Goal: Navigation & Orientation: Find specific page/section

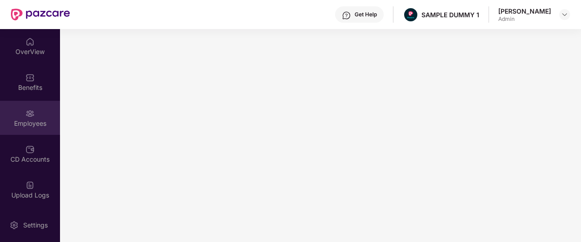
click at [44, 111] on div "Employees" at bounding box center [30, 118] width 60 height 34
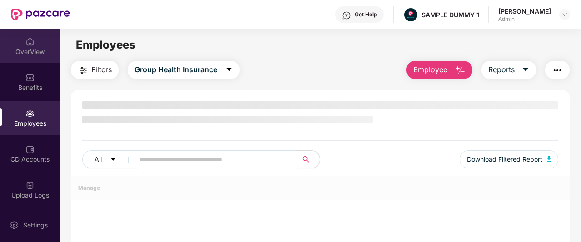
click at [35, 40] on div "OverView" at bounding box center [30, 46] width 60 height 34
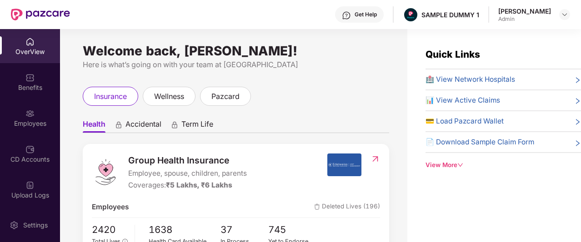
click at [351, 17] on div "Get Help" at bounding box center [359, 14] width 49 height 16
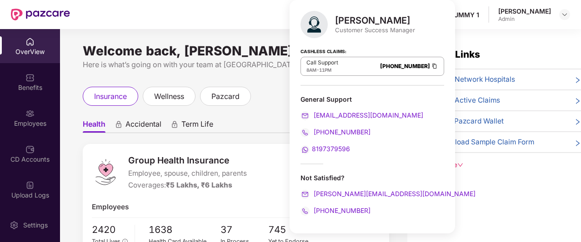
click at [263, 99] on div "insurance wellness pazcard" at bounding box center [236, 96] width 306 height 19
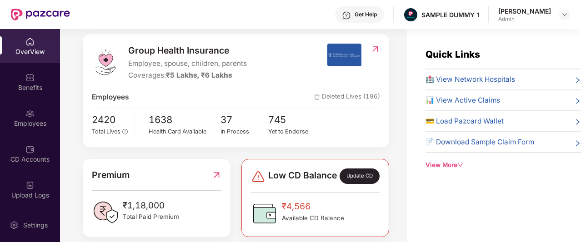
scroll to position [5, 0]
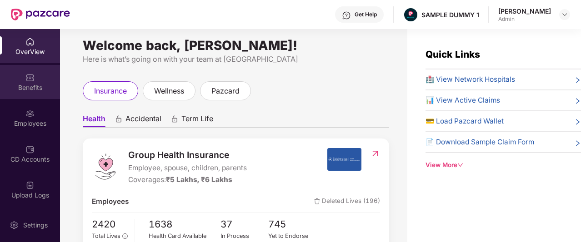
click at [44, 82] on div "Benefits" at bounding box center [30, 82] width 60 height 34
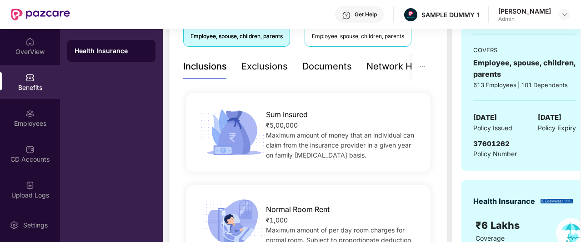
scroll to position [174, 0]
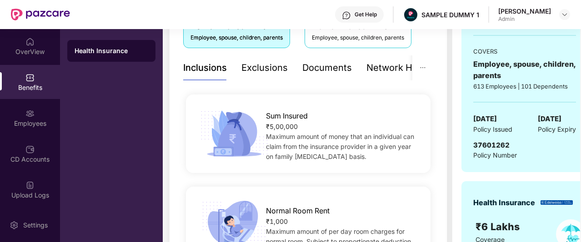
click at [268, 64] on div "Exclusions" at bounding box center [264, 68] width 46 height 14
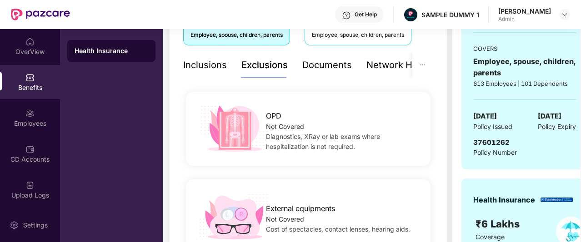
scroll to position [177, 0]
click at [335, 70] on div "Documents" at bounding box center [327, 65] width 50 height 14
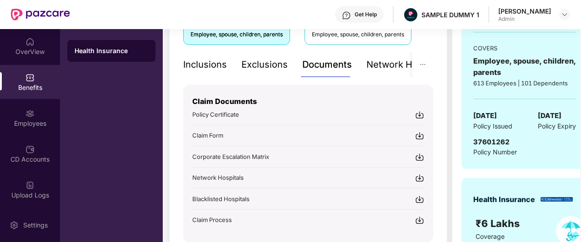
click at [374, 64] on div "Network Hospitals" at bounding box center [406, 65] width 80 height 14
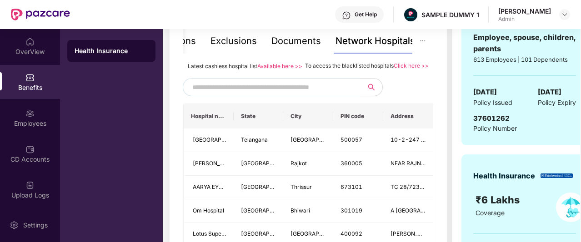
scroll to position [203, 0]
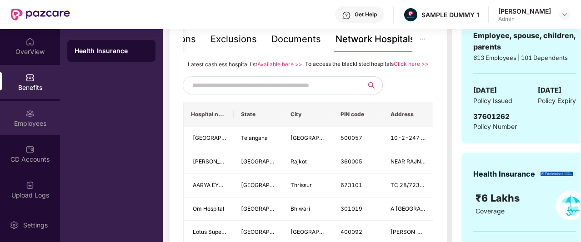
click at [33, 124] on div "Employees" at bounding box center [30, 123] width 60 height 9
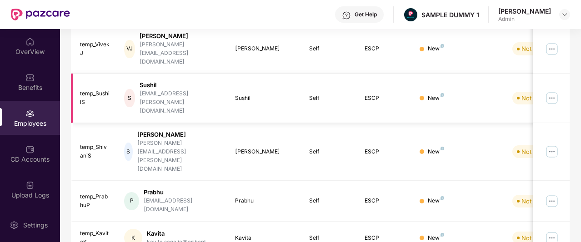
scroll to position [0, 0]
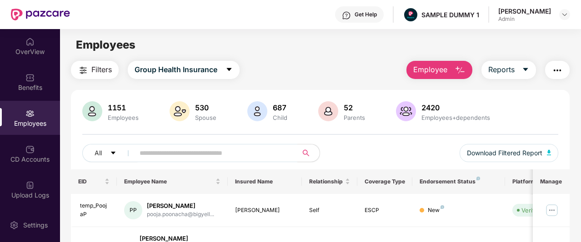
click at [438, 76] on button "Employee" at bounding box center [439, 70] width 66 height 18
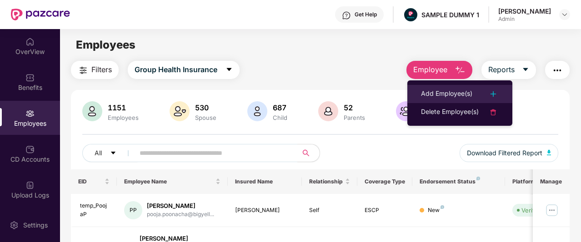
click at [441, 92] on div "Add Employee(s)" at bounding box center [446, 94] width 51 height 11
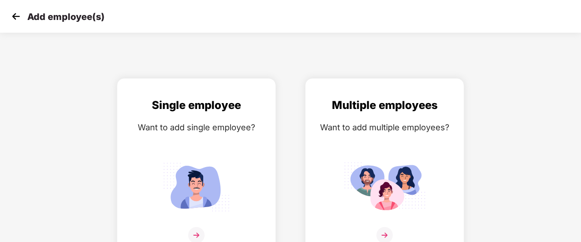
scroll to position [15, 0]
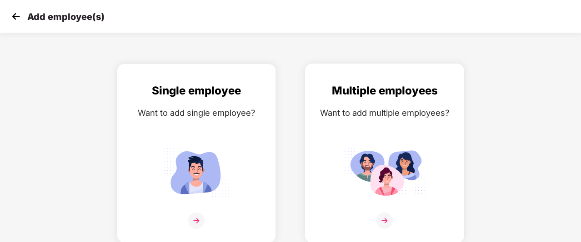
click at [389, 216] on img at bounding box center [384, 221] width 16 height 16
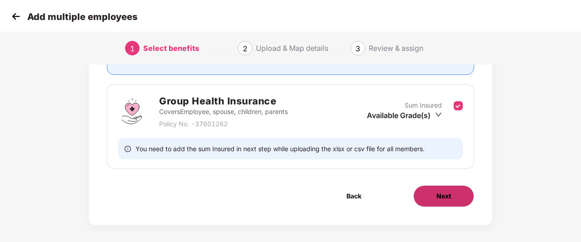
scroll to position [119, 0]
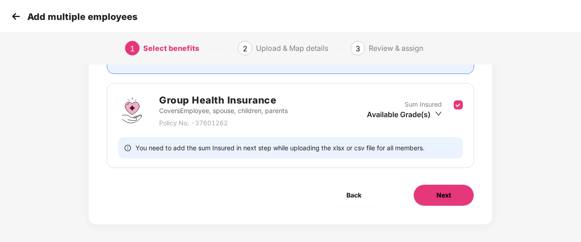
click at [444, 199] on span "Next" at bounding box center [443, 195] width 15 height 10
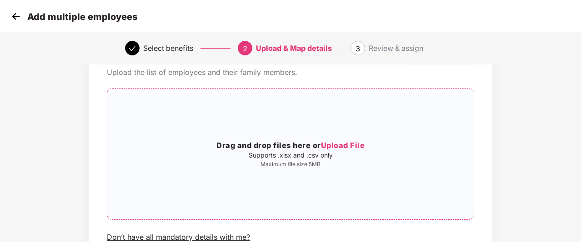
scroll to position [44, 0]
click at [20, 20] on img at bounding box center [16, 17] width 14 height 14
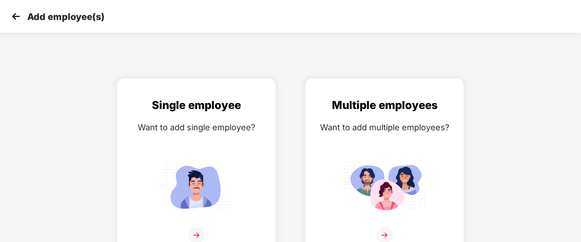
click at [20, 20] on img at bounding box center [16, 17] width 14 height 14
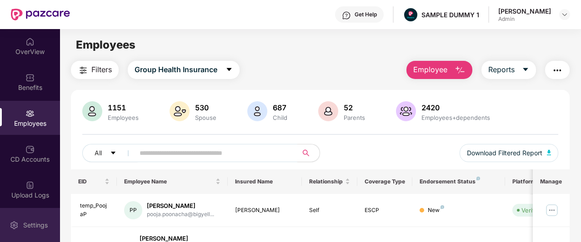
click at [19, 223] on div "Settings" at bounding box center [30, 225] width 60 height 34
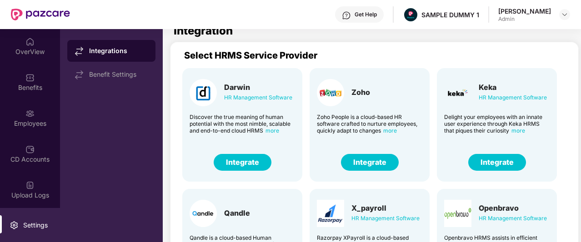
scroll to position [7, 0]
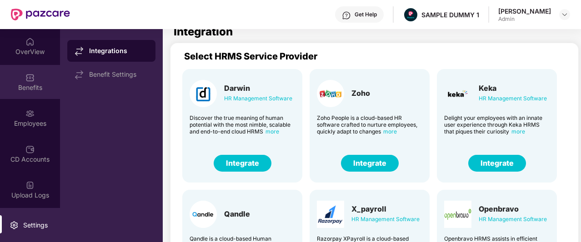
click at [41, 76] on div "Benefits" at bounding box center [30, 82] width 60 height 34
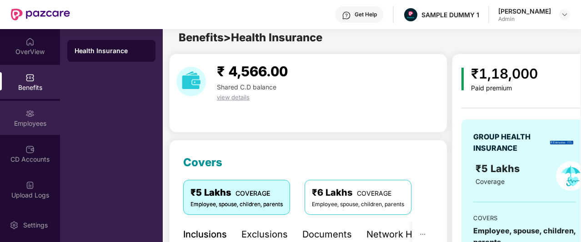
click at [36, 116] on div "Employees" at bounding box center [30, 118] width 60 height 34
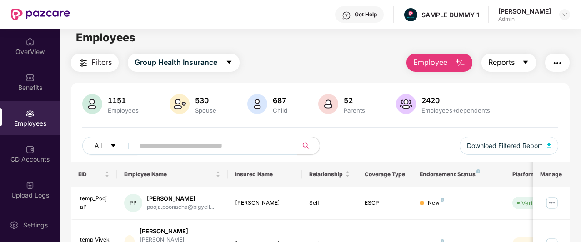
click at [517, 60] on button "Reports" at bounding box center [508, 63] width 55 height 18
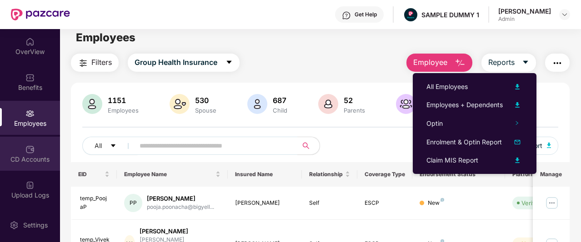
click at [33, 156] on div "CD Accounts" at bounding box center [30, 159] width 60 height 9
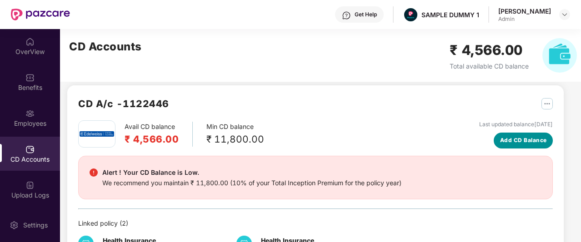
click at [512, 141] on span "Add CD Balance" at bounding box center [523, 140] width 47 height 9
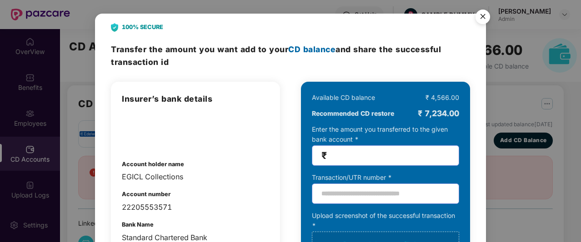
click at [482, 18] on img "Close" at bounding box center [482, 17] width 25 height 25
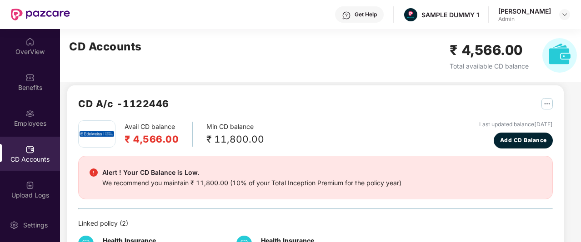
click at [543, 100] on img "button" at bounding box center [546, 103] width 11 height 11
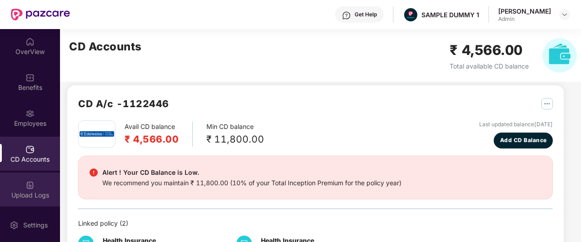
click at [25, 192] on div "Upload Logs" at bounding box center [30, 195] width 60 height 9
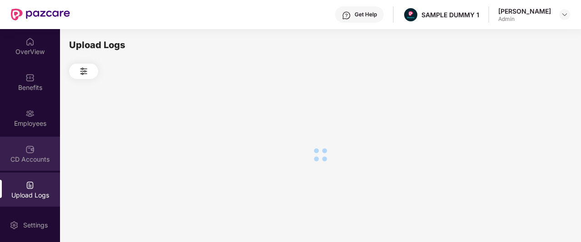
click at [35, 160] on div "CD Accounts" at bounding box center [30, 159] width 60 height 9
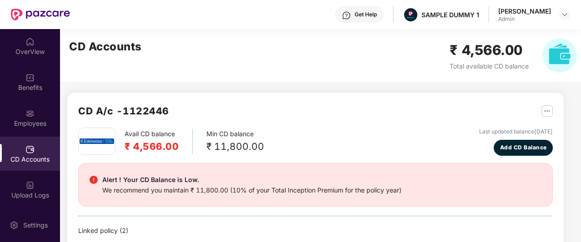
scroll to position [70, 0]
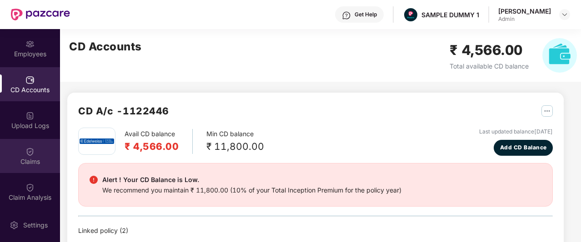
click at [25, 154] on img at bounding box center [29, 151] width 9 height 9
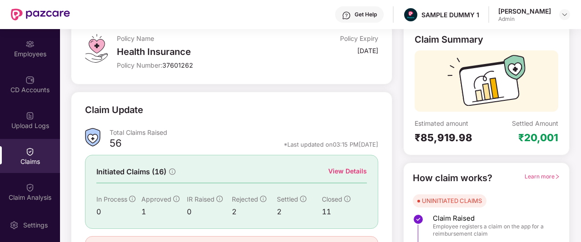
scroll to position [59, 0]
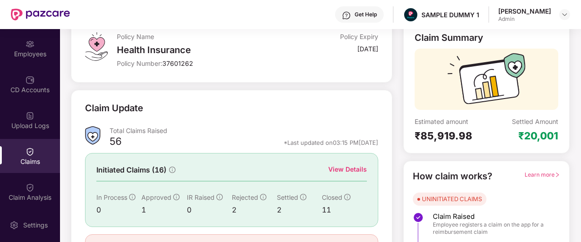
click at [346, 170] on div "View Details" at bounding box center [347, 170] width 39 height 10
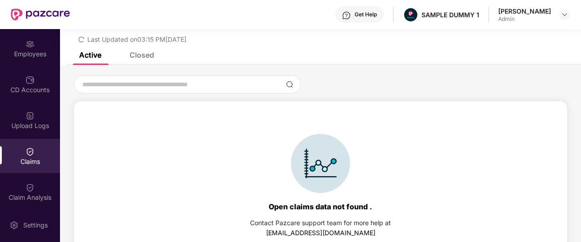
scroll to position [39, 0]
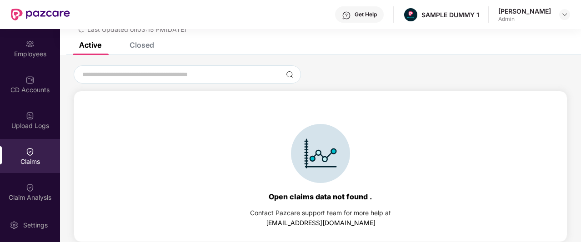
click at [146, 41] on div "List of Initiated Claims Last Updated on 03:15 PM, 29 Sep 2025" at bounding box center [320, 16] width 521 height 52
click at [145, 46] on div "Closed" at bounding box center [142, 44] width 25 height 9
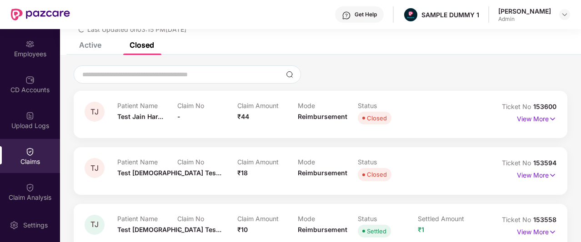
scroll to position [40, 0]
click at [564, 17] on img at bounding box center [564, 14] width 7 height 7
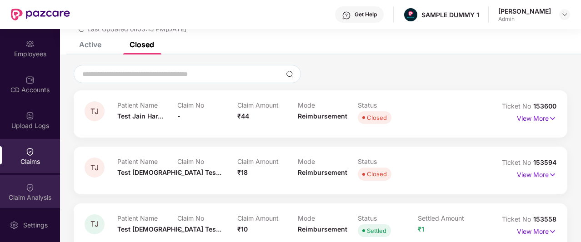
click at [32, 192] on div "Claim Analysis" at bounding box center [30, 192] width 60 height 34
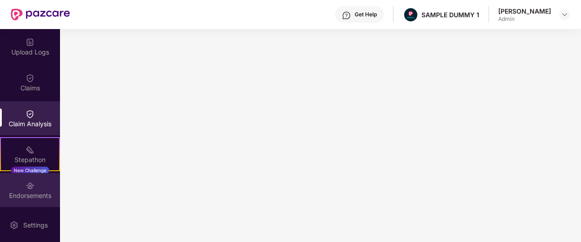
scroll to position [154, 0]
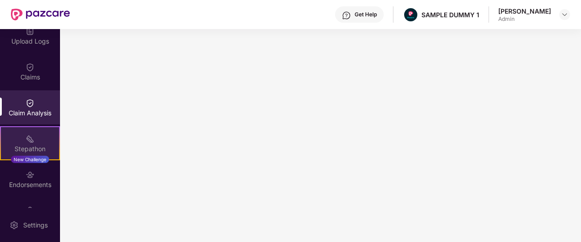
click at [37, 155] on div "Stepathon New Challenge" at bounding box center [30, 143] width 60 height 34
